Goal: Navigation & Orientation: Find specific page/section

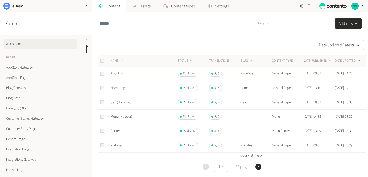
click at [118, 87] on link "Homepage" at bounding box center [119, 87] width 16 height 5
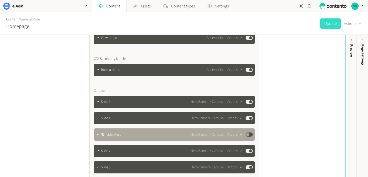
scroll to position [273, 0]
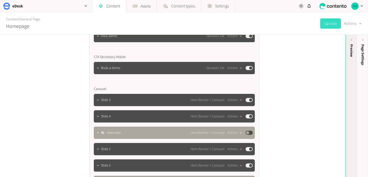
click at [353, 53] on div "Preview" at bounding box center [350, 50] width 5 height 13
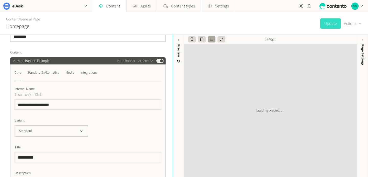
scroll to position [34, 0]
click at [54, 74] on div "Standard & Alternative" at bounding box center [43, 73] width 32 height 8
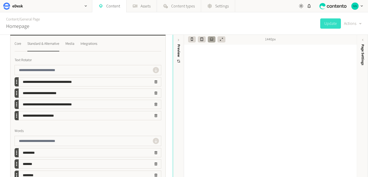
scroll to position [0, 0]
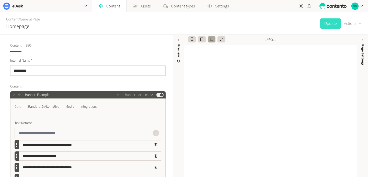
click at [16, 107] on div "Core" at bounding box center [18, 106] width 7 height 8
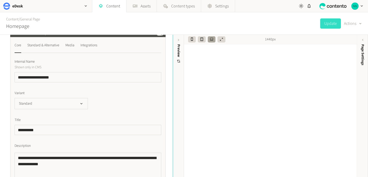
scroll to position [57, 0]
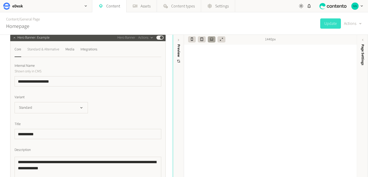
click at [54, 48] on div "Standard & Alternative" at bounding box center [43, 49] width 32 height 8
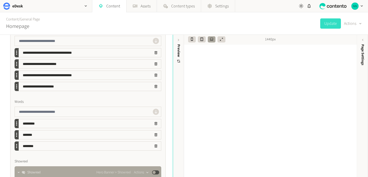
scroll to position [90, 0]
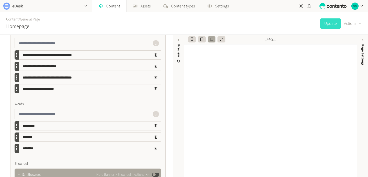
click at [16, 3] on h2 "eDesk" at bounding box center [17, 6] width 11 height 6
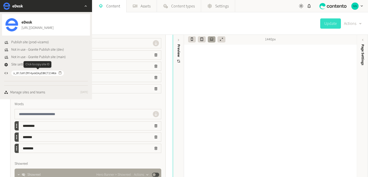
click at [58, 72] on icon "button" at bounding box center [60, 73] width 4 height 4
click at [334, 4] on icon at bounding box center [332, 6] width 31 height 6
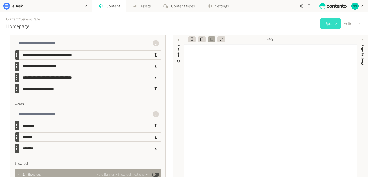
click at [357, 6] on img "button" at bounding box center [354, 6] width 7 height 7
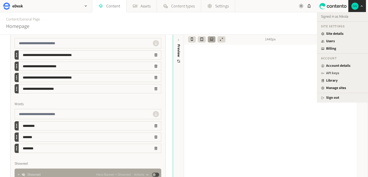
click at [334, 75] on link "API keys" at bounding box center [342, 72] width 43 height 5
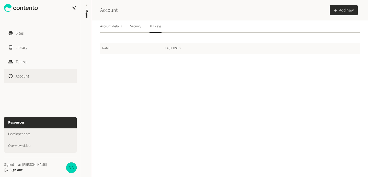
click at [123, 52] on th "Name" at bounding box center [132, 48] width 65 height 11
click at [38, 60] on link "Teams" at bounding box center [40, 62] width 72 height 14
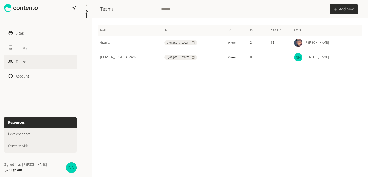
click at [29, 50] on link "Library" at bounding box center [40, 47] width 72 height 14
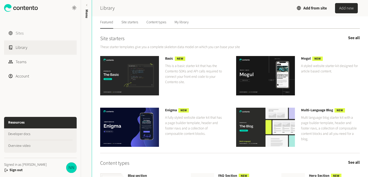
click at [29, 31] on link "Sites" at bounding box center [40, 33] width 72 height 14
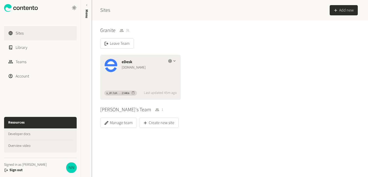
click at [169, 61] on icon "button" at bounding box center [170, 61] width 4 height 4
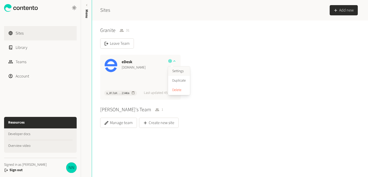
click at [176, 67] on button "Settings" at bounding box center [179, 70] width 22 height 9
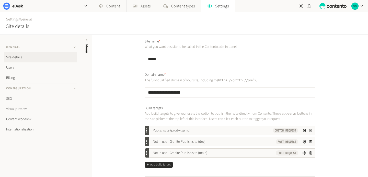
click at [22, 110] on link "Visual preview" at bounding box center [40, 109] width 72 height 10
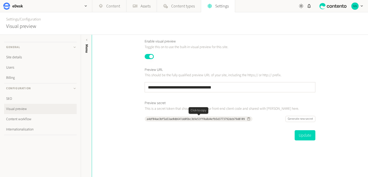
click at [249, 118] on icon "button" at bounding box center [248, 118] width 3 height 3
click at [357, 3] on div "button" at bounding box center [357, 6] width 18 height 12
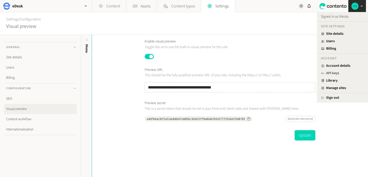
click at [331, 74] on link "API keys" at bounding box center [342, 72] width 43 height 5
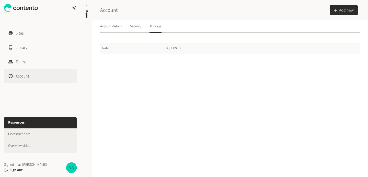
click at [297, 78] on div at bounding box center [229, 70] width 259 height 33
click at [134, 27] on link "Security" at bounding box center [135, 26] width 11 height 12
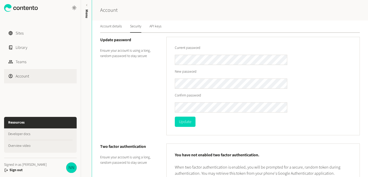
click at [164, 26] on nav "Account details Security API keys" at bounding box center [229, 26] width 259 height 12
click at [157, 25] on link "API keys" at bounding box center [155, 26] width 12 height 12
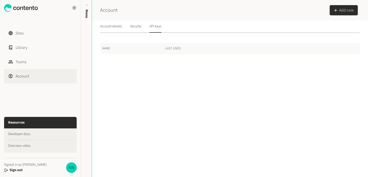
click at [336, 13] on icon "button" at bounding box center [335, 10] width 5 height 5
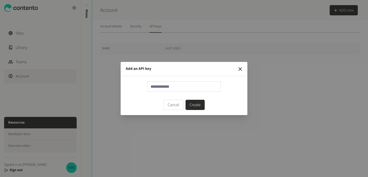
click at [163, 88] on input "text" at bounding box center [184, 86] width 74 height 10
type input "**********"
click at [191, 103] on button "Create" at bounding box center [194, 105] width 19 height 10
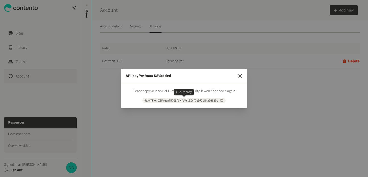
click at [221, 99] on icon "button" at bounding box center [221, 100] width 3 height 3
click at [243, 76] on icon "button" at bounding box center [240, 76] width 6 height 6
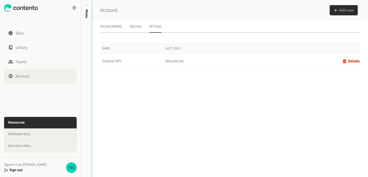
click at [229, 83] on div at bounding box center [229, 85] width 259 height 33
click at [26, 33] on link "Sites" at bounding box center [40, 33] width 72 height 14
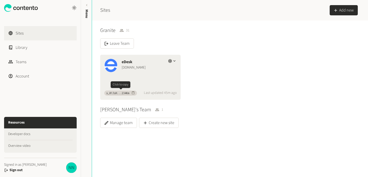
click at [132, 93] on icon "button" at bounding box center [133, 93] width 4 height 4
click at [110, 63] on img at bounding box center [110, 65] width 13 height 13
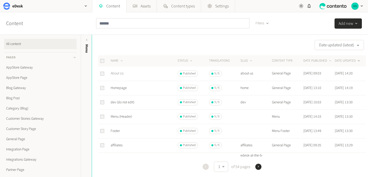
click at [118, 73] on link "About Us" at bounding box center [117, 73] width 13 height 5
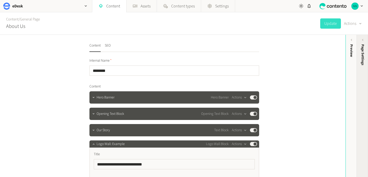
click at [362, 57] on span "Page Settings" at bounding box center [362, 54] width 5 height 21
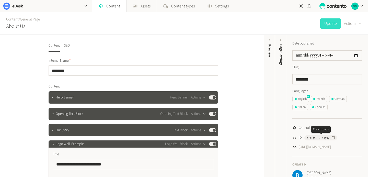
click at [333, 139] on icon "button" at bounding box center [333, 137] width 3 height 3
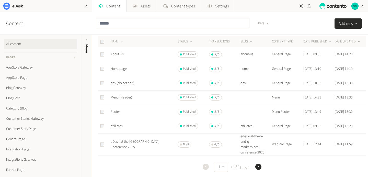
scroll to position [20, 0]
click at [22, 79] on link "AppStore Page" at bounding box center [40, 77] width 72 height 10
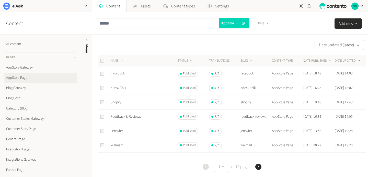
click at [121, 74] on link "Facebook" at bounding box center [118, 73] width 14 height 5
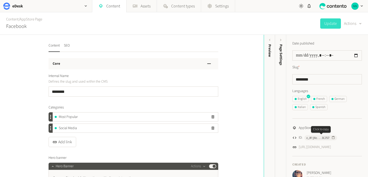
click at [333, 139] on icon "button" at bounding box center [333, 137] width 3 height 3
